Goal: Communication & Community: Answer question/provide support

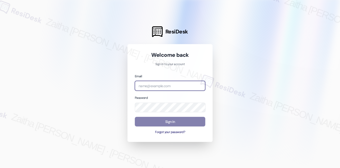
click at [171, 88] on input "email" at bounding box center [170, 86] width 70 height 10
type input "automated-surveys-[MEDICAL_DATA]_formerly_regency-zaitha.mae.[PERSON_NAME]@[MED…"
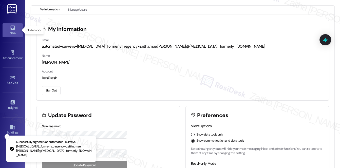
click at [10, 29] on icon at bounding box center [12, 28] width 4 height 4
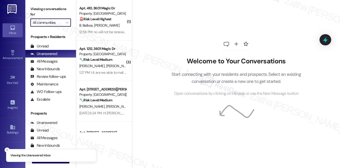
click at [53, 22] on input "All communities" at bounding box center [48, 22] width 30 height 8
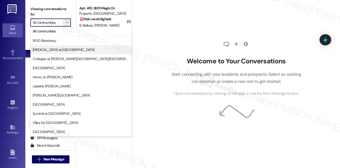
click at [51, 52] on span "[MEDICAL_DATA] at [GEOGRAPHIC_DATA]" at bounding box center [64, 49] width 62 height 5
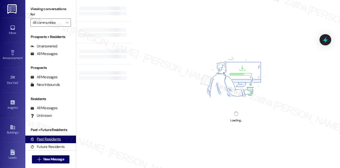
type input "[MEDICAL_DATA] at [GEOGRAPHIC_DATA]"
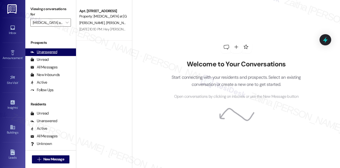
scroll to position [91, 0]
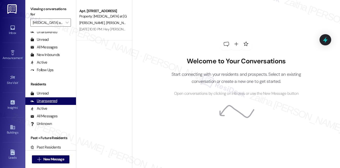
click at [49, 99] on div "Unanswered" at bounding box center [43, 100] width 27 height 5
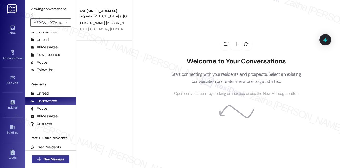
click at [55, 157] on span "New Message" at bounding box center [53, 159] width 21 height 5
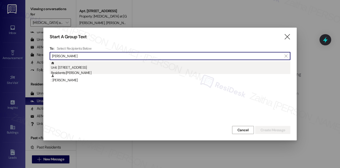
type input "[PERSON_NAME]"
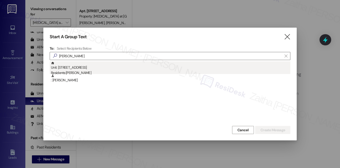
click at [95, 71] on div "Residents: [PERSON_NAME]" at bounding box center [170, 72] width 239 height 5
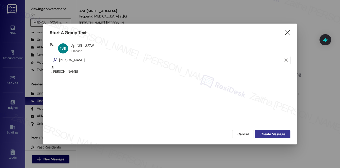
click at [276, 132] on span "Create Message" at bounding box center [272, 134] width 25 height 5
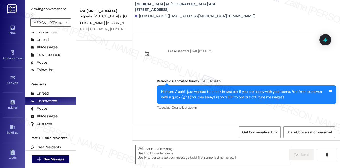
type textarea "Fetching suggested responses. Please feel free to read through the conversation…"
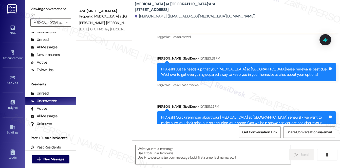
scroll to position [280, 0]
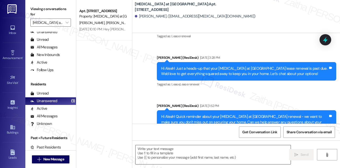
click at [150, 151] on textarea at bounding box center [213, 154] width 155 height 19
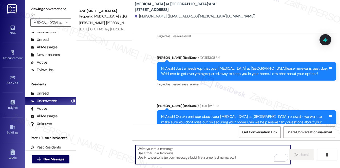
paste textarea "Hi {{first_name}}! Quick reminder about your {{property}} renewal - we want to …"
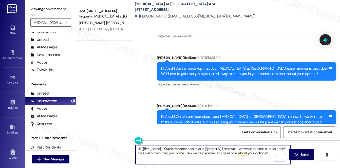
type textarea "Hi {{first_name}}! Quick reminder about your {{property}} renewal - we want to …"
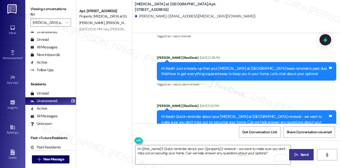
click at [302, 152] on span "Send" at bounding box center [305, 154] width 8 height 5
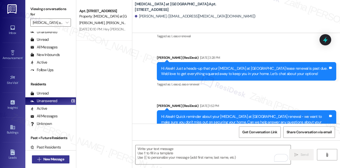
click at [52, 159] on span "New Message" at bounding box center [53, 159] width 21 height 5
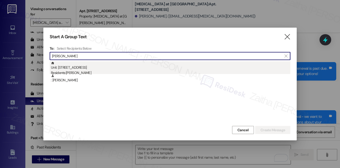
type input "[PERSON_NAME]"
click at [65, 70] on div "Unit: [STREET_ADDRESS] Residents: [PERSON_NAME]" at bounding box center [170, 68] width 239 height 14
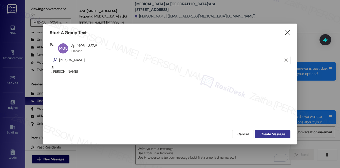
click at [273, 133] on span "Create Message" at bounding box center [272, 134] width 25 height 5
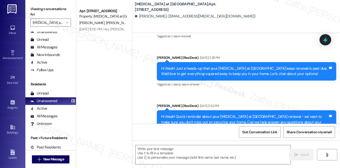
type textarea "Fetching suggested responses. Please feel free to read through the conversation…"
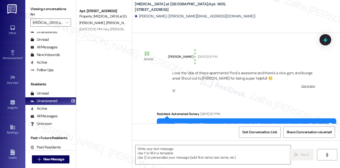
type textarea "Fetching suggested responses. Please feel free to read through the conversation…"
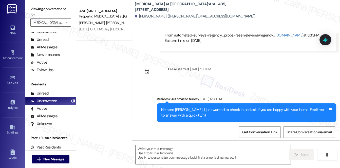
scroll to position [199, 0]
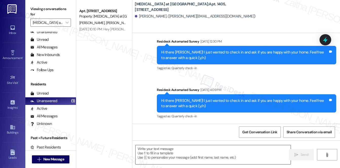
click at [158, 152] on textarea at bounding box center [213, 154] width 155 height 19
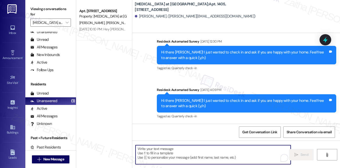
paste textarea "Hi {{first_name}}! Quick reminder about your {{property}} renewal - we want to …"
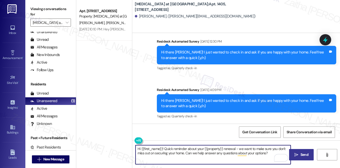
type textarea "Hi {{first_name}}! Quick reminder about your {{property}} renewal - we want to …"
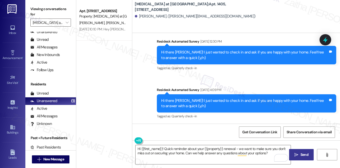
click at [299, 154] on span " Send" at bounding box center [301, 154] width 16 height 5
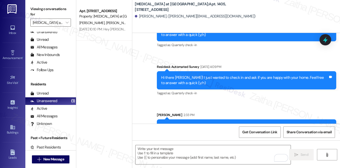
scroll to position [239, 0]
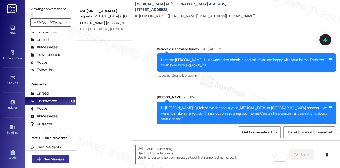
click at [58, 158] on span "New Message" at bounding box center [53, 159] width 21 height 5
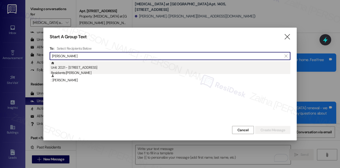
type input "[PERSON_NAME]"
click at [76, 69] on div "Unit: 2021 - [STREET_ADDRESS] Residents: [PERSON_NAME]" at bounding box center [170, 68] width 239 height 14
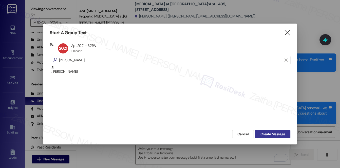
click at [274, 132] on span "Create Message" at bounding box center [272, 134] width 25 height 5
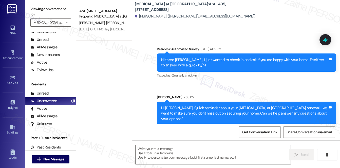
type textarea "Fetching suggested responses. Please feel free to read through the conversation…"
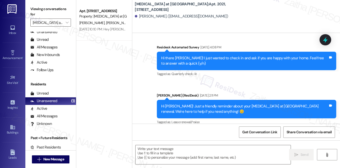
scroll to position [309, 0]
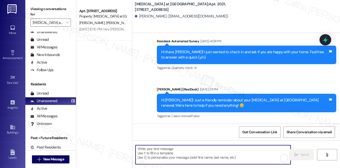
click at [172, 157] on textarea "To enrich screen reader interactions, please activate Accessibility in Grammarl…" at bounding box center [213, 154] width 155 height 19
paste textarea "Hey {{first_name}}! Don't forget to review your renewal options for {{property}…"
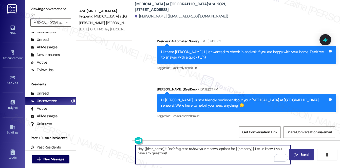
type textarea "Hey {{first_name}}! Don't forget to review your renewal options for {{property}…"
click at [301, 152] on span "Send" at bounding box center [305, 154] width 8 height 5
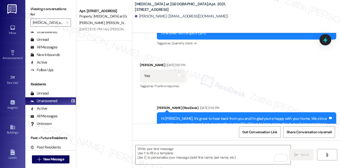
scroll to position [166, 0]
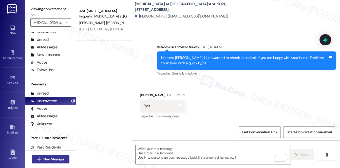
click at [54, 158] on span "New Message" at bounding box center [53, 159] width 21 height 5
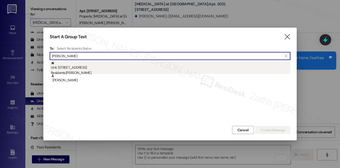
type input "[PERSON_NAME]"
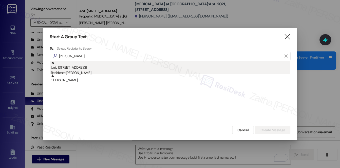
click at [81, 69] on div "Unit: [STREET_ADDRESS] Residents: [PERSON_NAME]" at bounding box center [170, 68] width 239 height 14
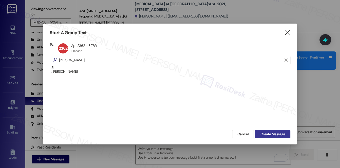
click at [277, 133] on span "Create Message" at bounding box center [272, 134] width 25 height 5
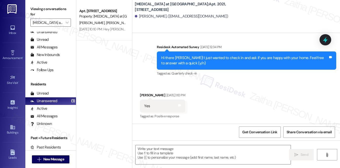
type textarea "Fetching suggested responses. Please feel free to read through the conversation…"
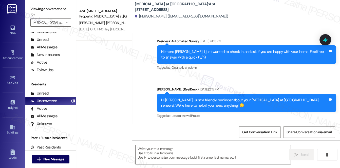
scroll to position [93, 0]
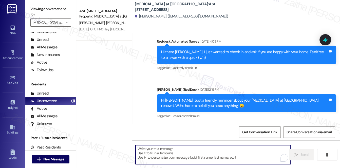
click at [153, 153] on textarea "To enrich screen reader interactions, please activate Accessibility in Grammarl…" at bounding box center [213, 154] width 155 height 19
paste textarea "Hey {{first_name}}! Don't forget to review your renewal options for {{property}…"
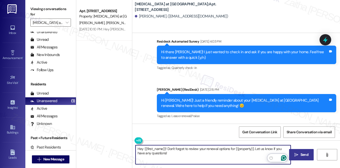
type textarea "Hey {{first_name}}! Don't forget to review your renewal options for {{property}…"
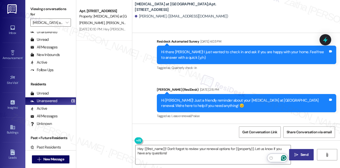
click at [302, 154] on span "Send" at bounding box center [305, 154] width 8 height 5
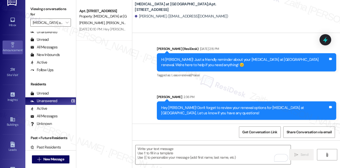
scroll to position [0, 0]
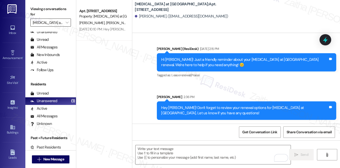
click at [55, 24] on input "[MEDICAL_DATA] at [GEOGRAPHIC_DATA]" at bounding box center [48, 22] width 30 height 8
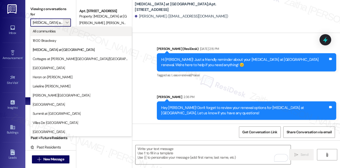
click at [47, 34] on button "All communities" at bounding box center [80, 31] width 101 height 9
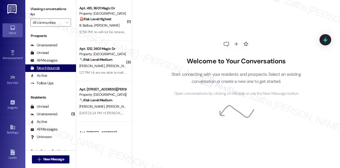
scroll to position [91, 0]
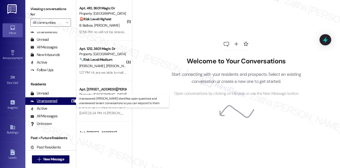
click at [48, 99] on div "Unanswered" at bounding box center [43, 100] width 27 height 5
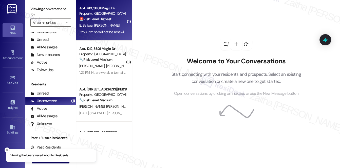
click at [106, 22] on div "🚨 Risk Level: Highest The resident has stated they will not be renewing their l…" at bounding box center [102, 18] width 47 height 5
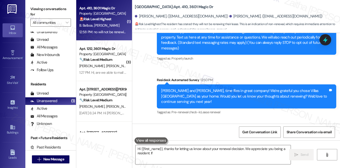
scroll to position [93, 0]
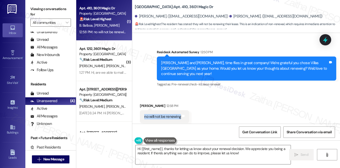
drag, startPoint x: 142, startPoint y: 106, endPoint x: 180, endPoint y: 109, distance: 38.2
click at [180, 110] on div "no will not be renewing Tags and notes" at bounding box center [164, 116] width 49 height 13
copy div "no will not be renewing"
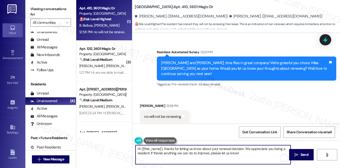
drag, startPoint x: 151, startPoint y: 153, endPoint x: 257, endPoint y: 160, distance: 106.9
click at [257, 160] on textarea "Hi {{first_name}}, thanks for letting us know about your renewal decision. We a…" at bounding box center [213, 154] width 155 height 19
paste textarea "If you don’t mind sharing, could you let us know what influenced your choice? Y…"
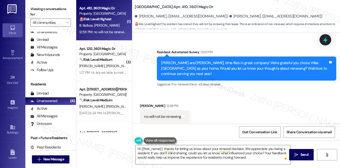
click at [143, 103] on div "[PERSON_NAME] 12:58 PM" at bounding box center [164, 106] width 49 height 7
copy div "[PERSON_NAME]"
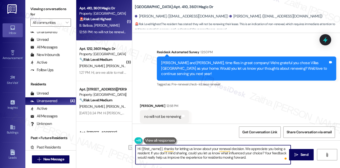
drag, startPoint x: 165, startPoint y: 147, endPoint x: 137, endPoint y: 147, distance: 28.6
click at [137, 147] on textarea "Hi {{first_name}}, thanks for letting us know about your renewal decision. We a…" at bounding box center [213, 154] width 155 height 19
click at [221, 148] on textarea "Thank you for letting us know about your renewal decision. We appreciate you be…" at bounding box center [213, 154] width 155 height 19
paste textarea "[PERSON_NAME]"
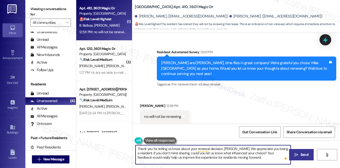
type textarea "Thank you for letting us know about your renewal decision, [PERSON_NAME]. We ap…"
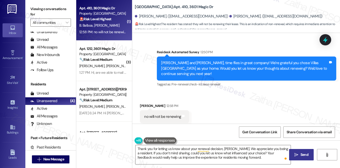
click at [303, 154] on span "Send" at bounding box center [305, 154] width 8 height 5
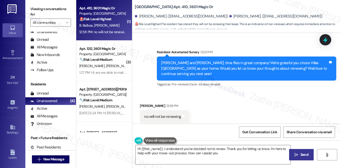
type textarea "Hi {{first_name}}, I understand you've decided not to renew. Thank you for lett…"
